Goal: Task Accomplishment & Management: Manage account settings

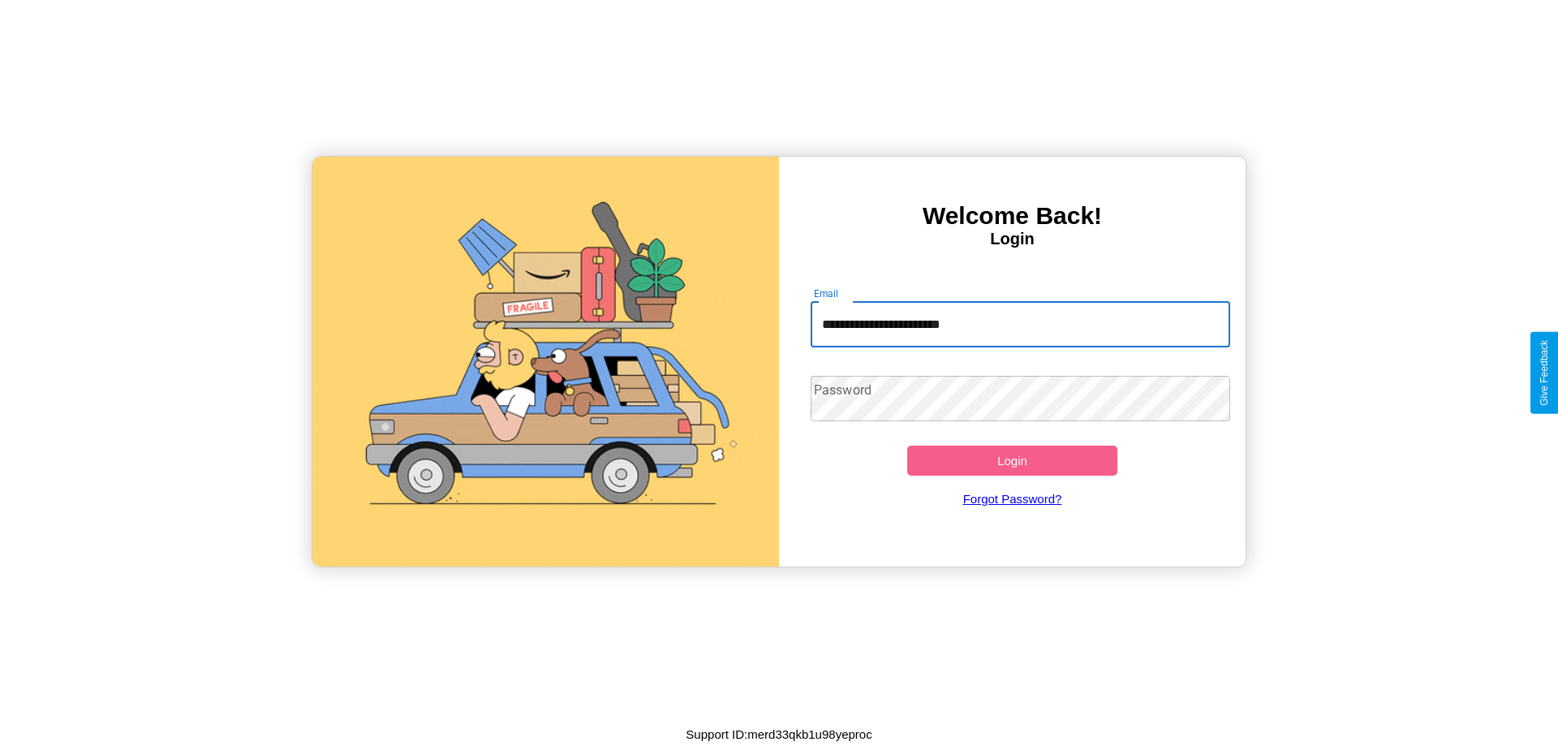
type input "**********"
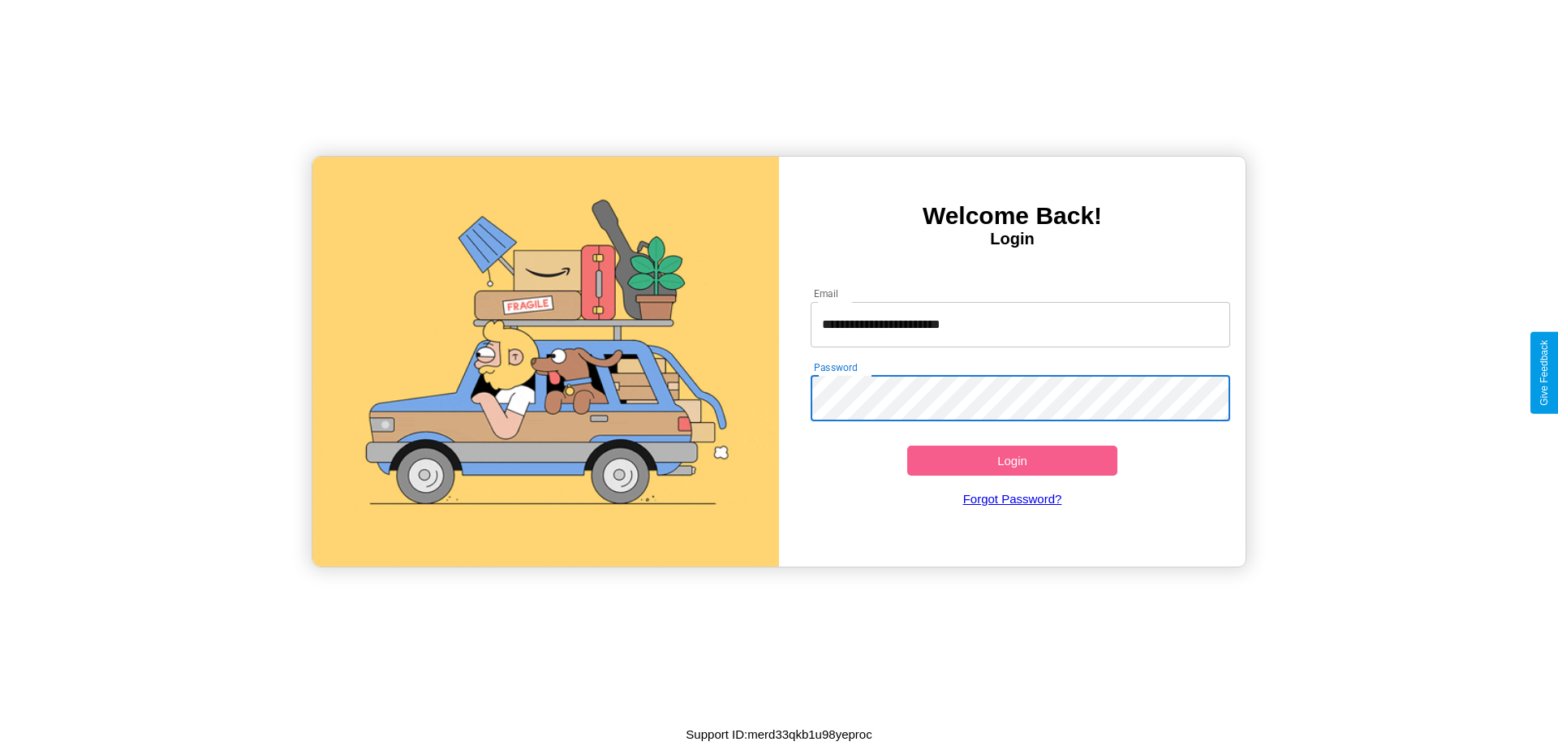
click at [1012, 460] on button "Login" at bounding box center [1012, 461] width 210 height 30
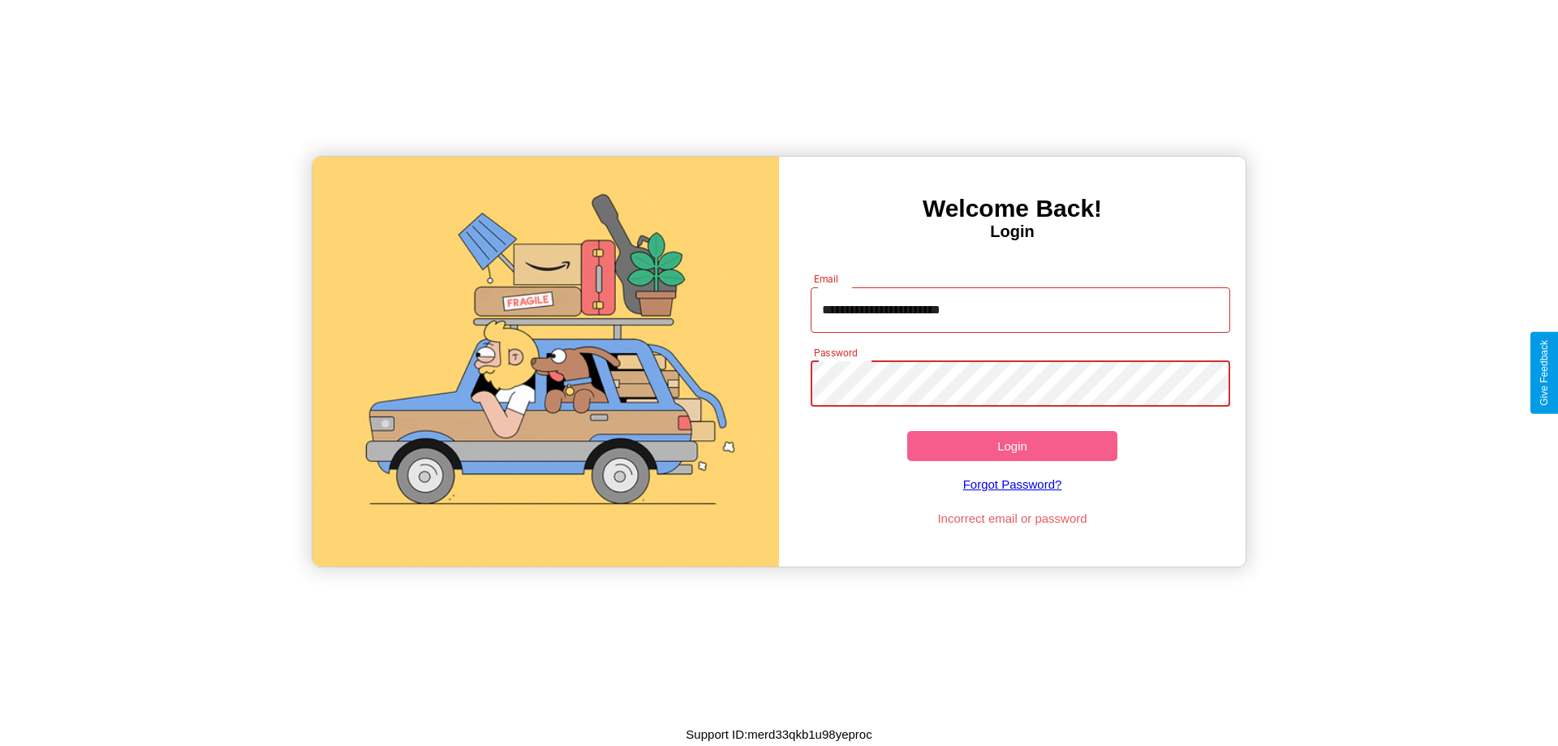
click at [1012, 446] on button "Login" at bounding box center [1012, 446] width 210 height 30
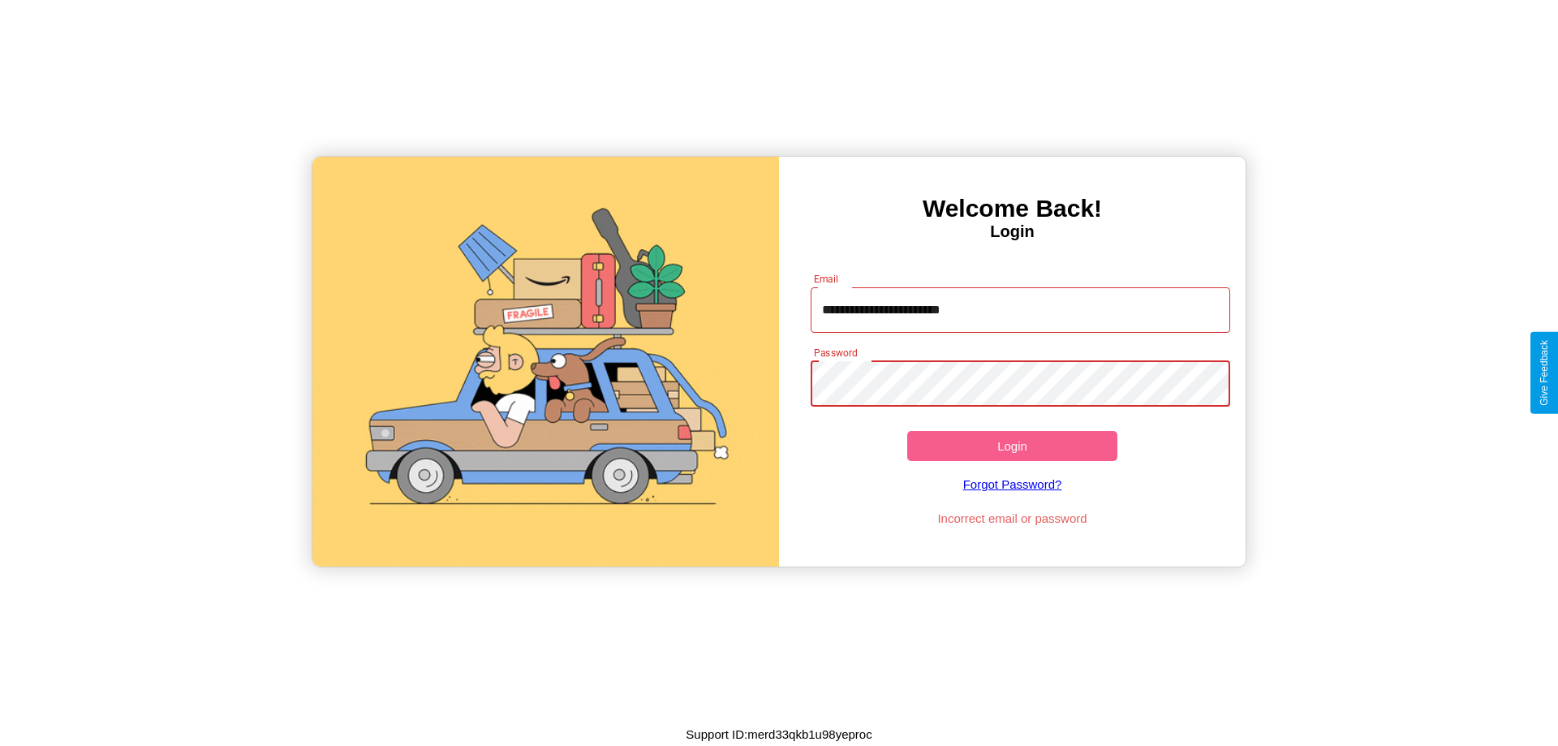
click at [1012, 446] on button "Login" at bounding box center [1012, 446] width 210 height 30
